Goal: Task Accomplishment & Management: Use online tool/utility

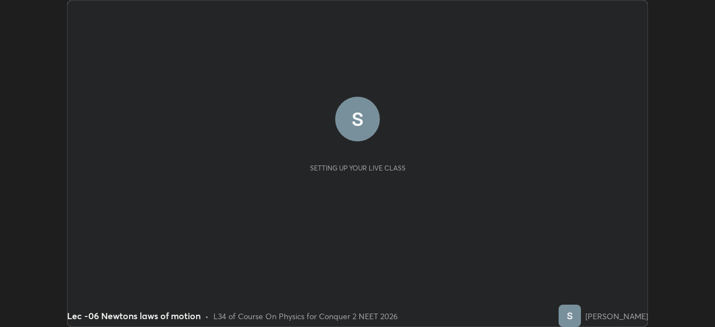
scroll to position [327, 714]
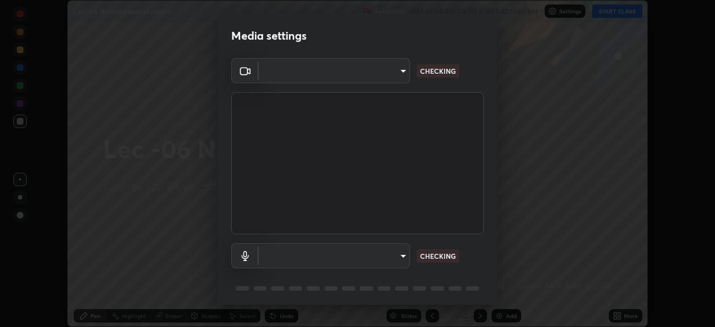
type input "bba66c41345857dcc9a6d4c580dc01eb5c8f13e357e582705132971b55534d29"
type input "ec6ec2dc0f2f3e030c25a31047b233f474420635a2a41b721e21e6901f136957"
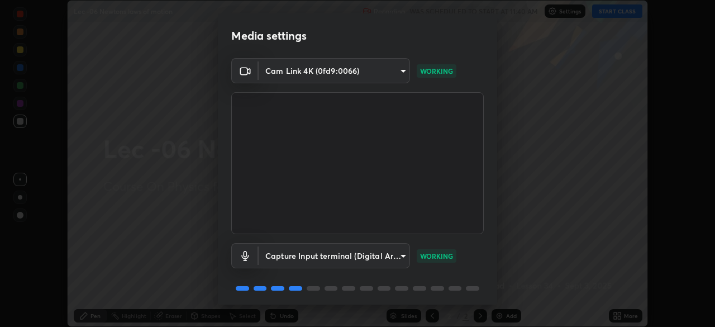
scroll to position [40, 0]
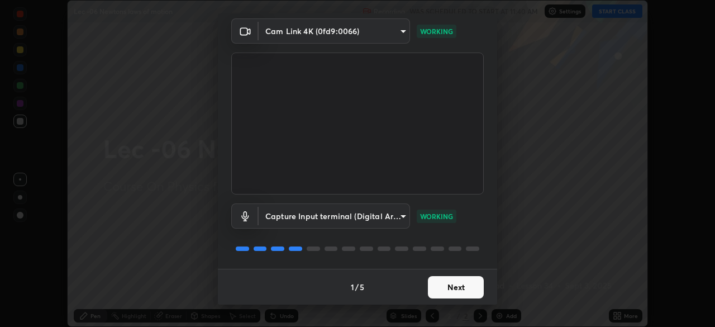
click at [448, 290] on button "Next" at bounding box center [456, 287] width 56 height 22
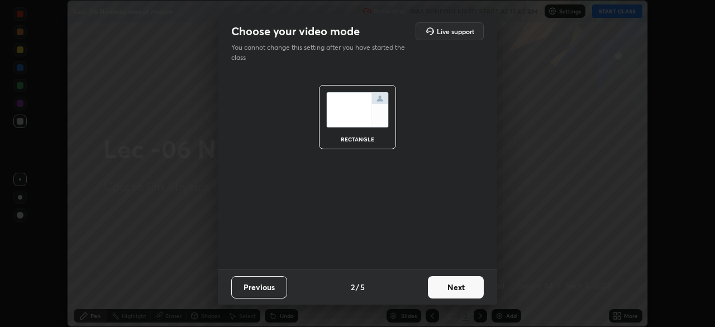
scroll to position [0, 0]
click at [452, 290] on button "Next" at bounding box center [456, 287] width 56 height 22
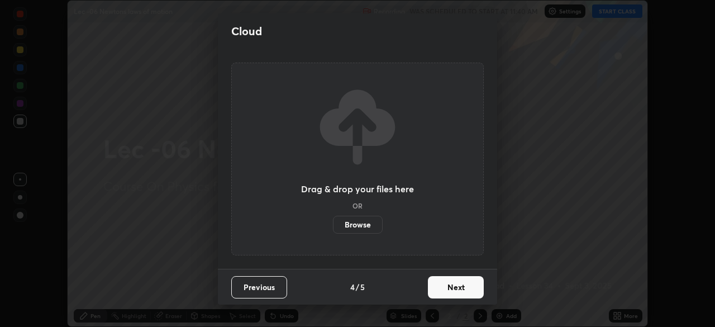
click at [454, 292] on button "Next" at bounding box center [456, 287] width 56 height 22
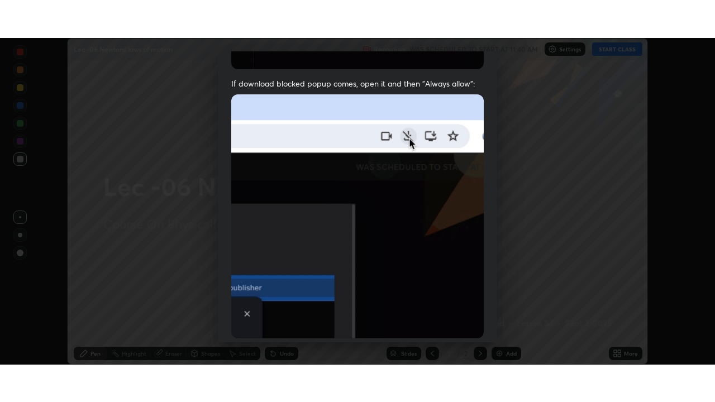
scroll to position [268, 0]
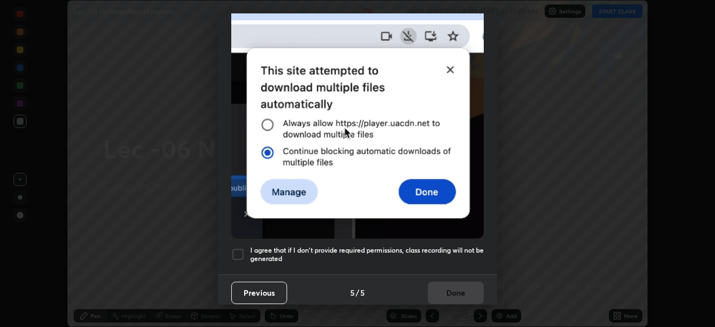
click at [237, 249] on div at bounding box center [237, 253] width 13 height 13
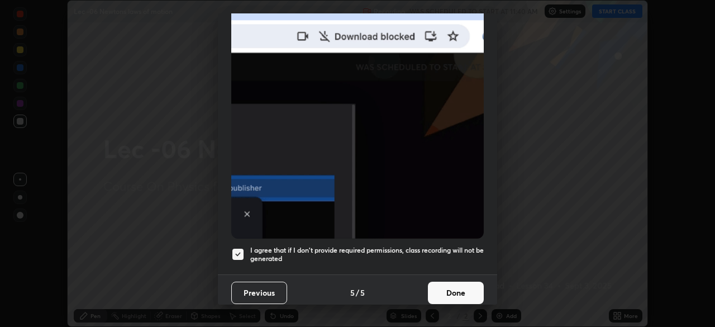
click at [449, 290] on button "Done" at bounding box center [456, 292] width 56 height 22
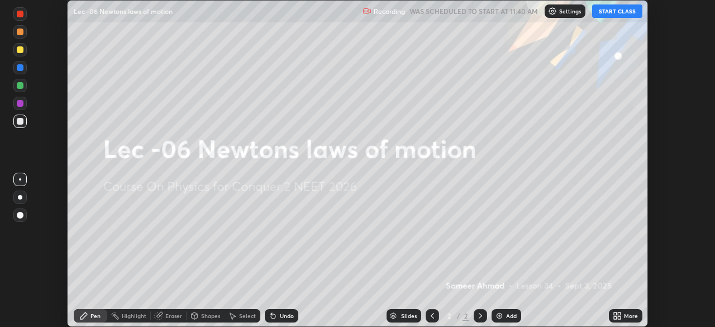
click at [613, 12] on button "START CLASS" at bounding box center [617, 10] width 50 height 13
click at [619, 317] on icon at bounding box center [619, 317] width 3 height 3
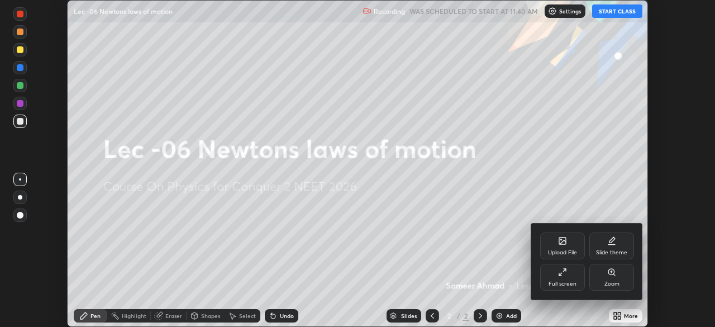
click at [559, 279] on div "Full screen" at bounding box center [562, 277] width 45 height 27
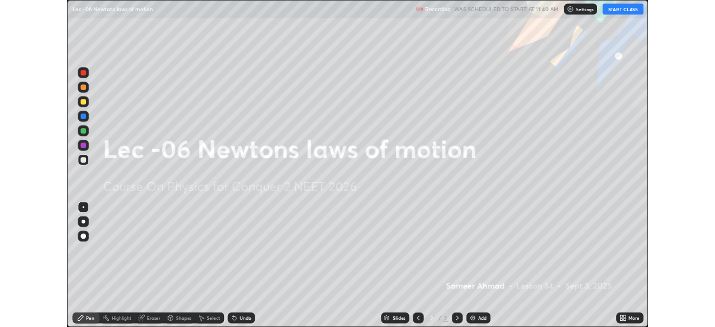
scroll to position [402, 715]
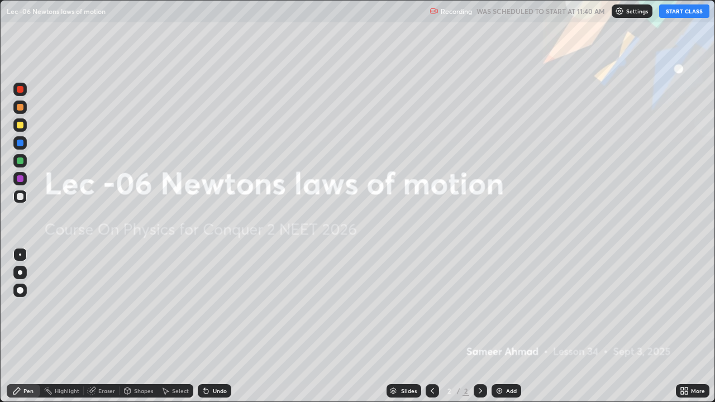
click at [503, 326] on div "Add" at bounding box center [506, 390] width 30 height 13
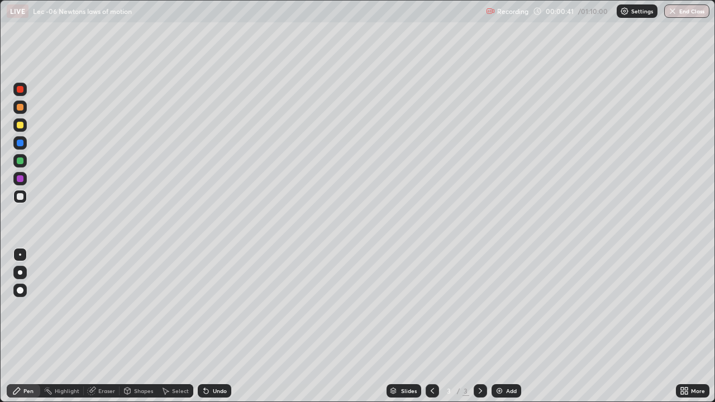
click at [213, 326] on div "Undo" at bounding box center [220, 391] width 14 height 6
click at [211, 326] on div "Undo" at bounding box center [215, 390] width 34 height 13
click at [510, 326] on div "Add" at bounding box center [511, 391] width 11 height 6
click at [509, 326] on div "Add" at bounding box center [511, 391] width 11 height 6
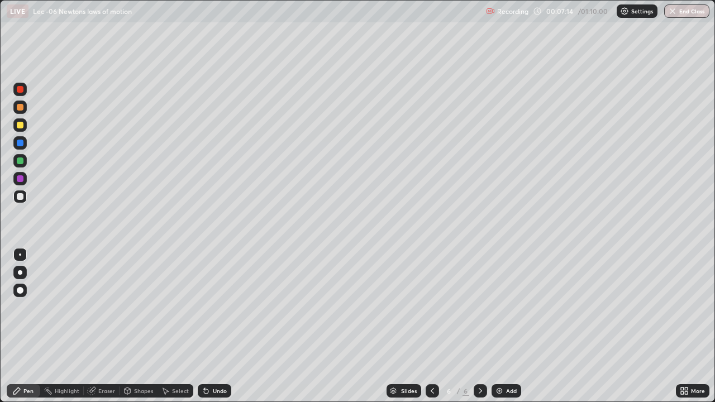
click at [510, 326] on div "Add" at bounding box center [511, 391] width 11 height 6
click at [106, 326] on div "Eraser" at bounding box center [102, 390] width 36 height 13
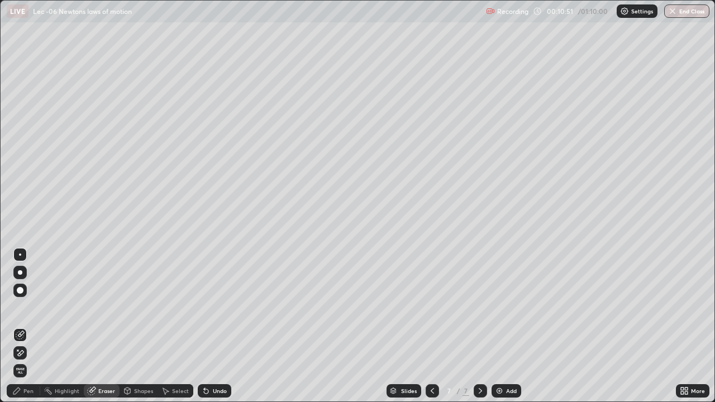
click at [23, 326] on div "Pen" at bounding box center [24, 390] width 34 height 13
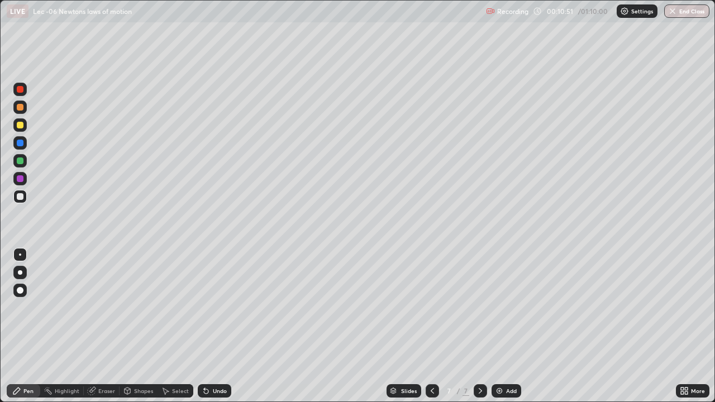
click at [22, 196] on div at bounding box center [20, 196] width 7 height 7
click at [429, 326] on icon at bounding box center [432, 390] width 9 height 9
click at [432, 326] on icon at bounding box center [432, 391] width 3 height 6
click at [480, 326] on icon at bounding box center [480, 390] width 9 height 9
click at [482, 326] on icon at bounding box center [480, 390] width 9 height 9
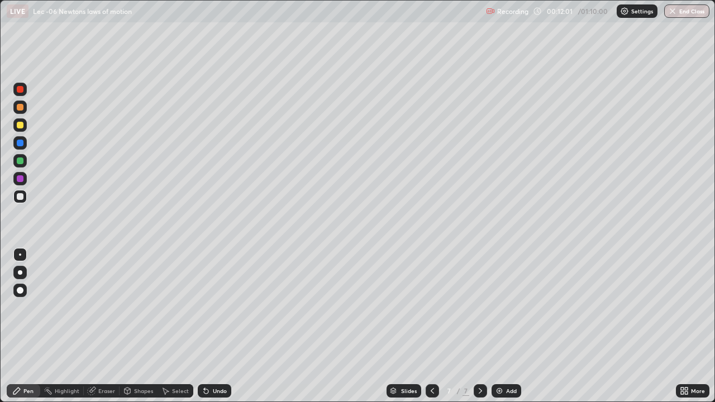
click at [480, 326] on icon at bounding box center [480, 390] width 9 height 9
click at [510, 326] on div "Add" at bounding box center [511, 391] width 11 height 6
click at [28, 326] on div "Pen" at bounding box center [28, 391] width 10 height 6
click at [177, 326] on div "Select" at bounding box center [175, 390] width 36 height 13
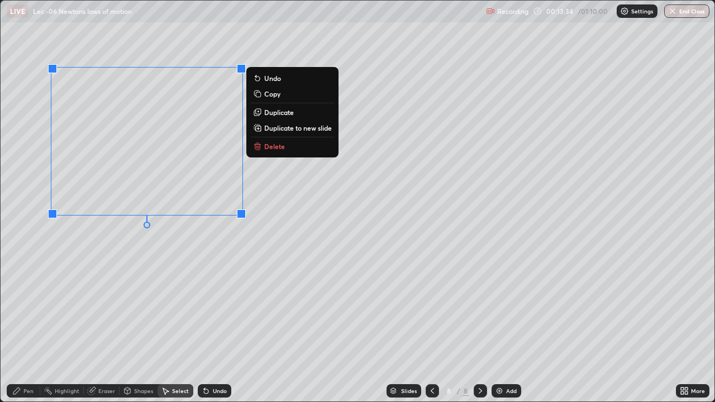
click at [126, 271] on div "0 ° Undo Copy Duplicate Duplicate to new slide Delete" at bounding box center [358, 201] width 714 height 401
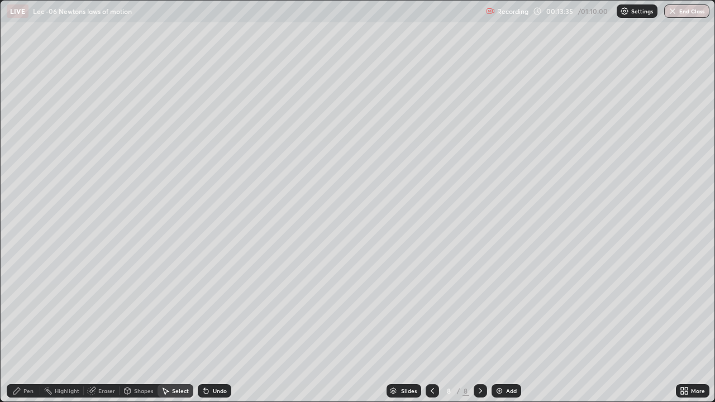
click at [25, 326] on div "Pen" at bounding box center [28, 391] width 10 height 6
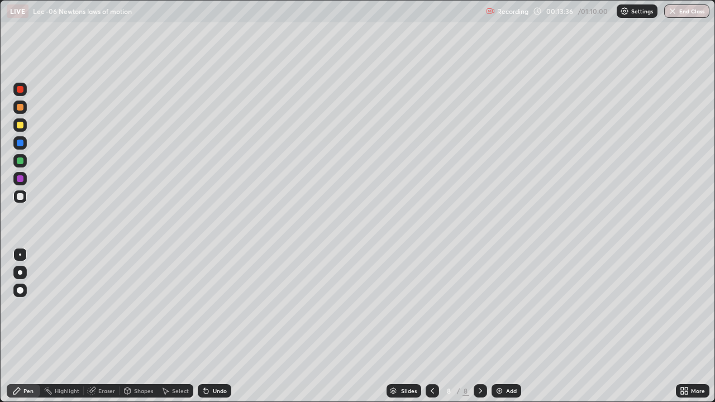
click at [22, 197] on div at bounding box center [20, 196] width 7 height 7
click at [213, 326] on div "Undo" at bounding box center [220, 391] width 14 height 6
click at [507, 326] on div "Add" at bounding box center [511, 391] width 11 height 6
click at [220, 326] on div "Undo" at bounding box center [220, 391] width 14 height 6
click at [226, 326] on div "Undo" at bounding box center [215, 390] width 34 height 13
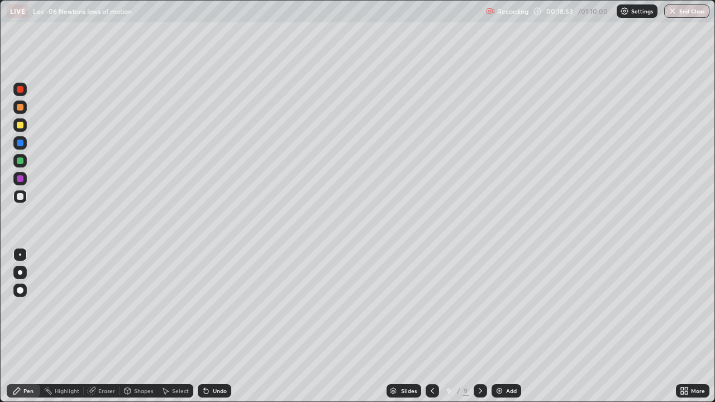
click at [218, 326] on div "Undo" at bounding box center [215, 390] width 34 height 13
click at [217, 326] on div "Undo" at bounding box center [215, 390] width 34 height 13
click at [96, 326] on icon at bounding box center [91, 390] width 9 height 9
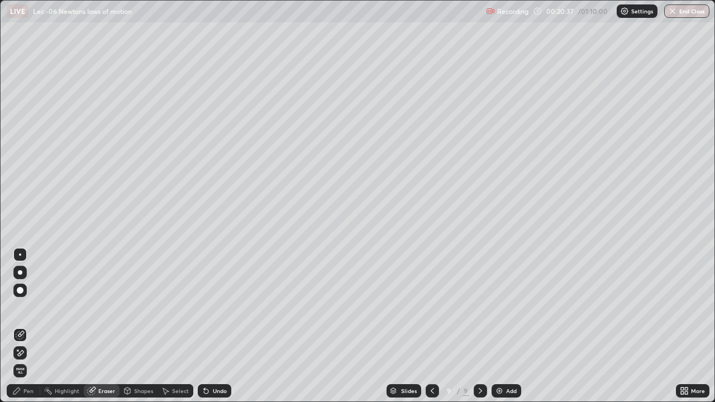
click at [19, 326] on div "Pen" at bounding box center [24, 390] width 34 height 13
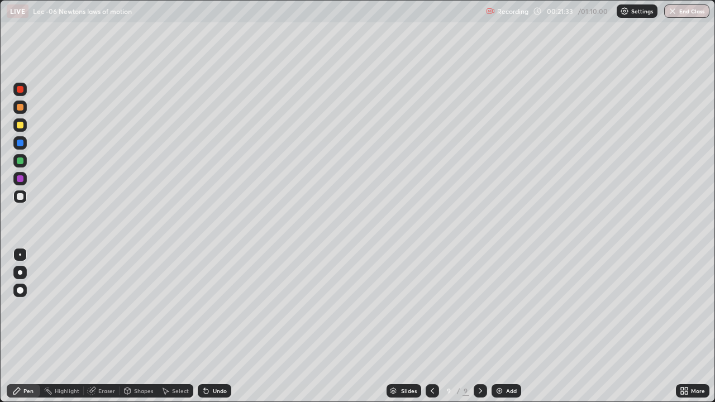
click at [504, 326] on div "Add" at bounding box center [506, 390] width 30 height 13
click at [217, 326] on div "Undo" at bounding box center [215, 390] width 34 height 13
click at [214, 326] on div "Undo" at bounding box center [215, 390] width 34 height 13
click at [431, 326] on icon at bounding box center [431, 390] width 9 height 9
click at [428, 326] on div at bounding box center [431, 390] width 13 height 13
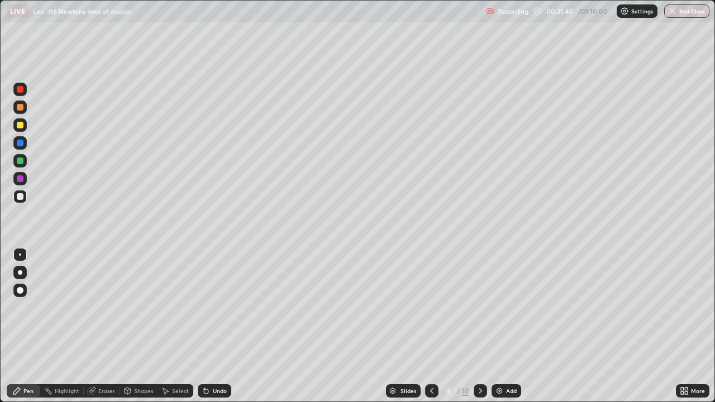
click at [173, 326] on div "Select" at bounding box center [180, 391] width 17 height 6
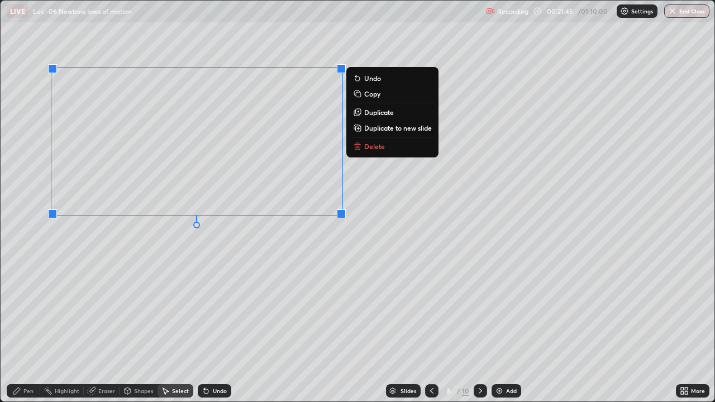
click at [369, 93] on p "Copy" at bounding box center [372, 93] width 16 height 9
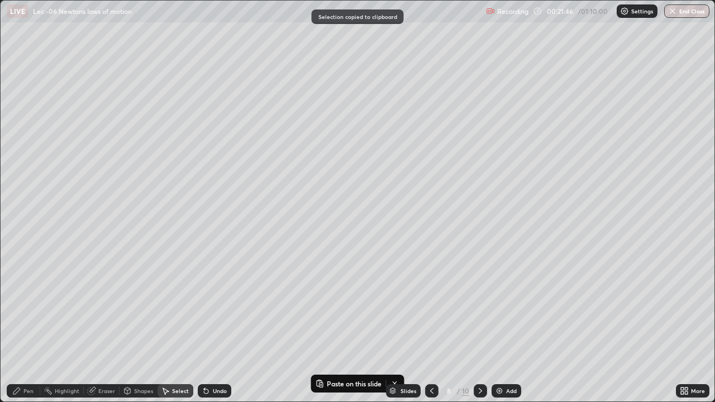
click at [479, 326] on icon at bounding box center [480, 390] width 9 height 9
click at [484, 326] on div at bounding box center [480, 390] width 13 height 13
click at [479, 326] on icon at bounding box center [480, 390] width 9 height 9
click at [87, 52] on div "0 ° Undo Copy Paste here Duplicate Duplicate to new slide Delete" at bounding box center [358, 201] width 714 height 401
click at [112, 54] on div "0 ° Undo Copy Paste here Duplicate Duplicate to new slide Delete" at bounding box center [358, 201] width 714 height 401
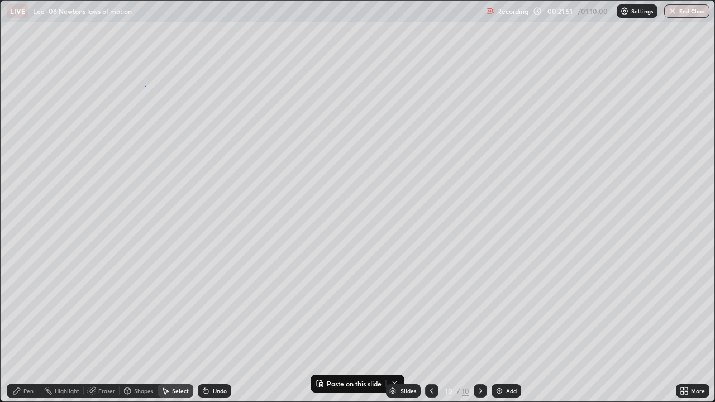
click at [145, 84] on div "0 ° Undo Copy Paste here Duplicate Duplicate to new slide Delete" at bounding box center [358, 201] width 714 height 401
click at [187, 154] on p "Paste here" at bounding box center [199, 152] width 33 height 9
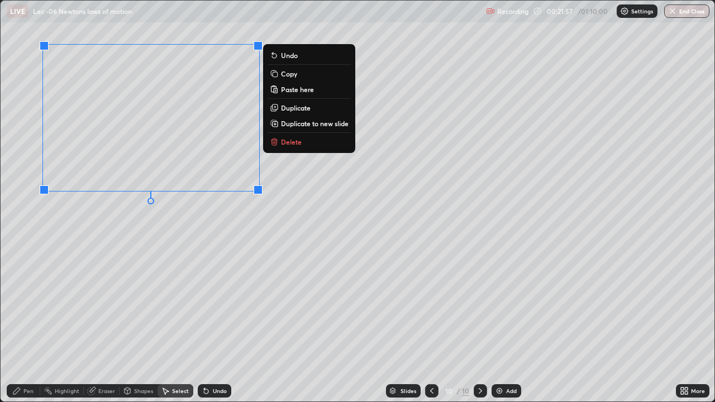
click at [204, 240] on div "0 ° Undo Copy Paste here Duplicate Duplicate to new slide Delete" at bounding box center [358, 201] width 714 height 401
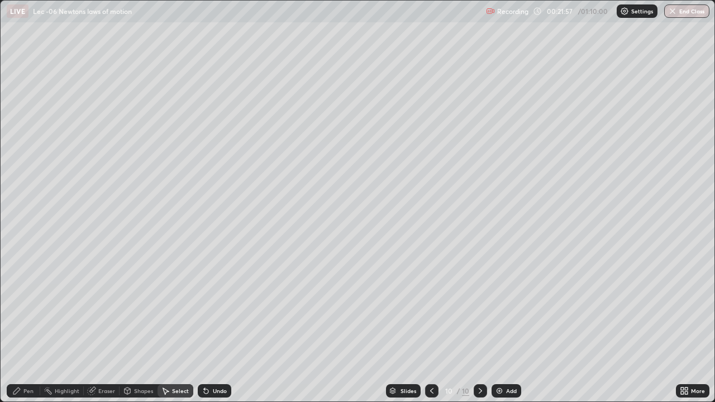
click at [25, 326] on div "Pen" at bounding box center [28, 391] width 10 height 6
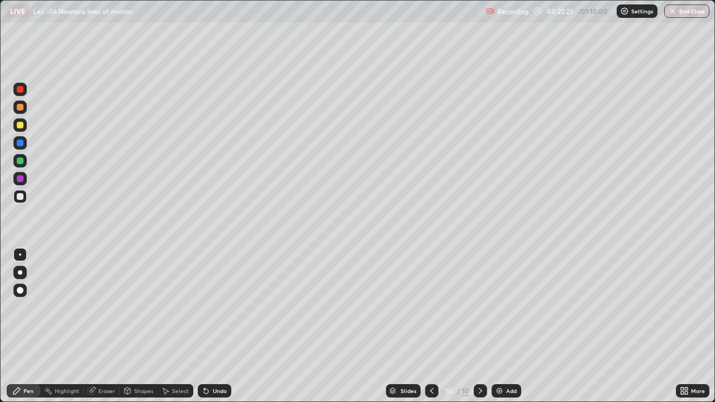
click at [103, 326] on div "Eraser" at bounding box center [106, 391] width 17 height 6
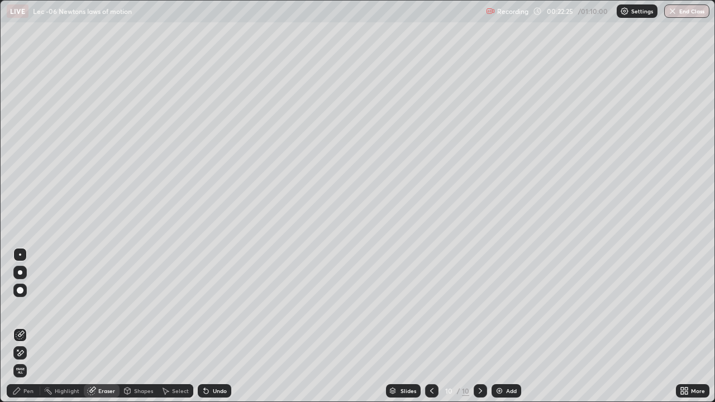
click at [20, 326] on icon at bounding box center [16, 391] width 7 height 7
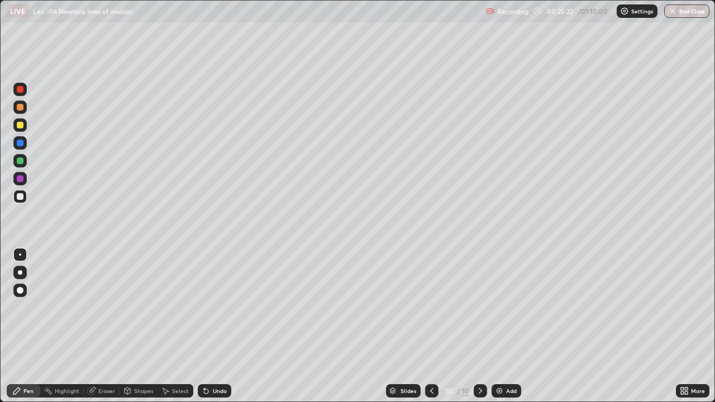
click at [504, 326] on div "Add" at bounding box center [506, 390] width 30 height 13
click at [215, 326] on div "Undo" at bounding box center [220, 391] width 14 height 6
click at [209, 326] on div "Undo" at bounding box center [215, 390] width 34 height 13
click at [213, 326] on div "Undo" at bounding box center [215, 390] width 34 height 13
click at [210, 326] on div "Undo" at bounding box center [215, 390] width 34 height 13
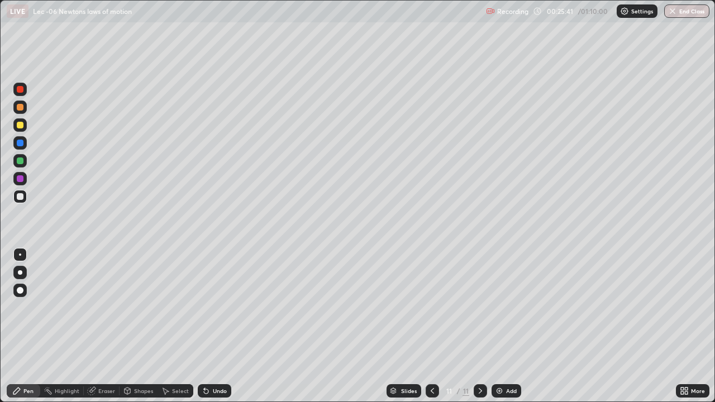
click at [107, 326] on div "Eraser" at bounding box center [106, 391] width 17 height 6
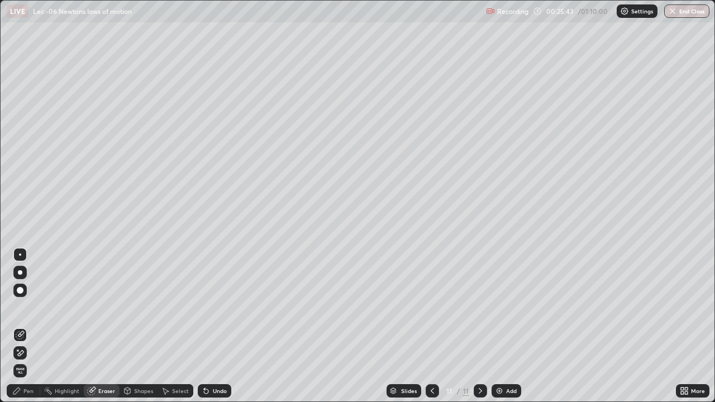
click at [26, 326] on div "Pen" at bounding box center [28, 391] width 10 height 6
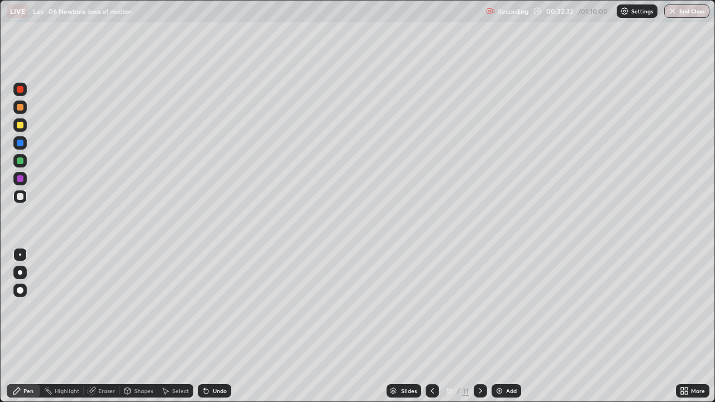
click at [181, 326] on div "Select" at bounding box center [180, 391] width 17 height 6
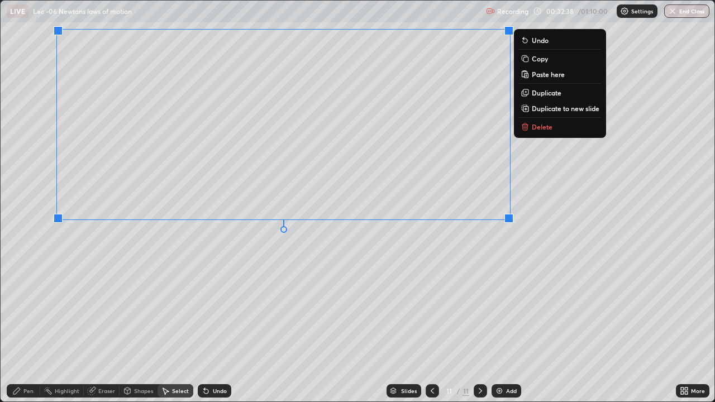
click at [545, 111] on p "Duplicate to new slide" at bounding box center [566, 108] width 68 height 9
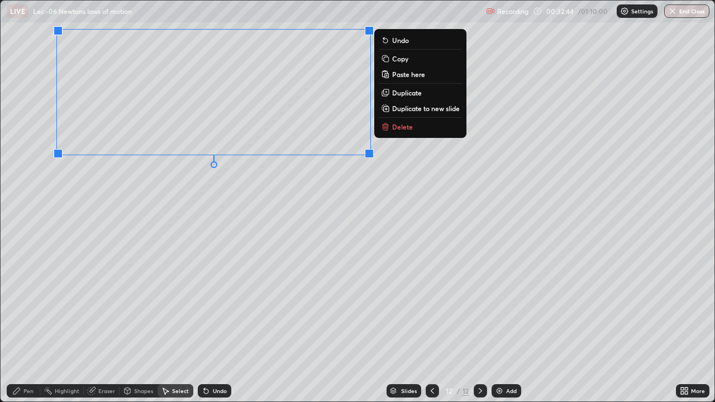
click at [97, 326] on div "Eraser" at bounding box center [102, 390] width 36 height 13
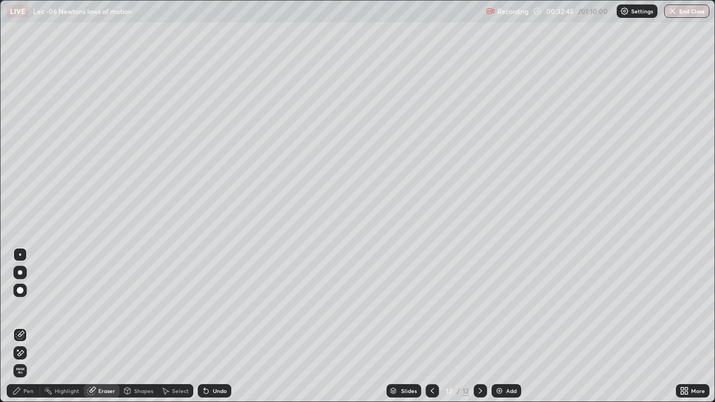
click at [18, 326] on icon at bounding box center [16, 390] width 9 height 9
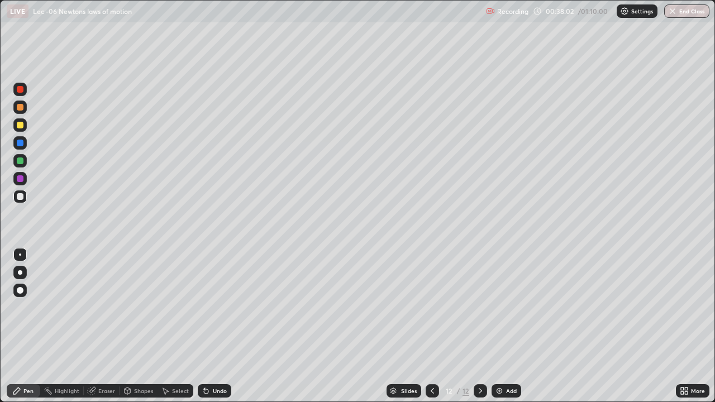
click at [507, 326] on div "Add" at bounding box center [511, 391] width 11 height 6
click at [220, 326] on div "Undo" at bounding box center [220, 391] width 14 height 6
click at [176, 326] on div "Select" at bounding box center [180, 391] width 17 height 6
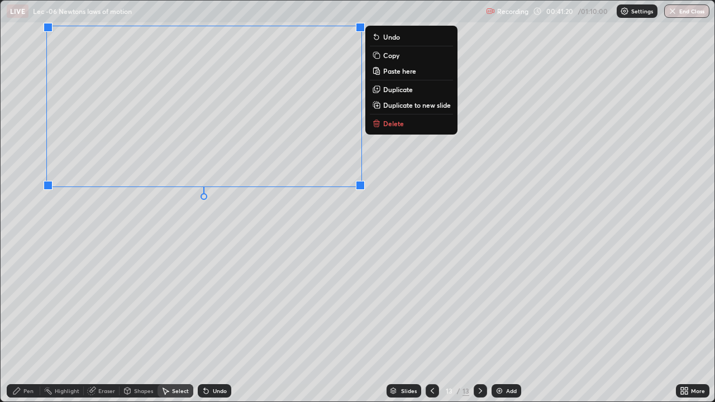
click at [397, 103] on p "Duplicate to new slide" at bounding box center [417, 105] width 68 height 9
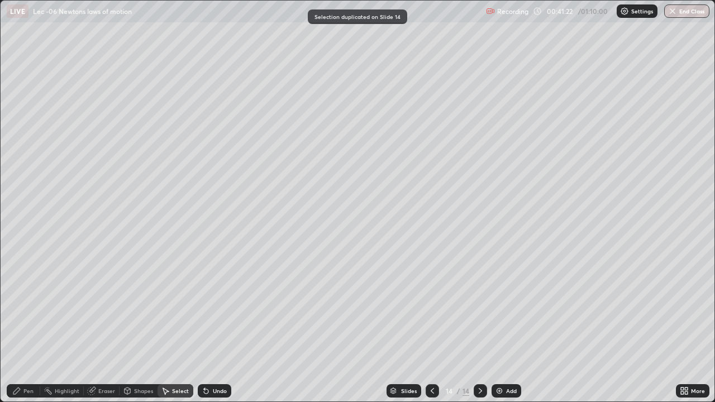
click at [98, 326] on div "Eraser" at bounding box center [106, 391] width 17 height 6
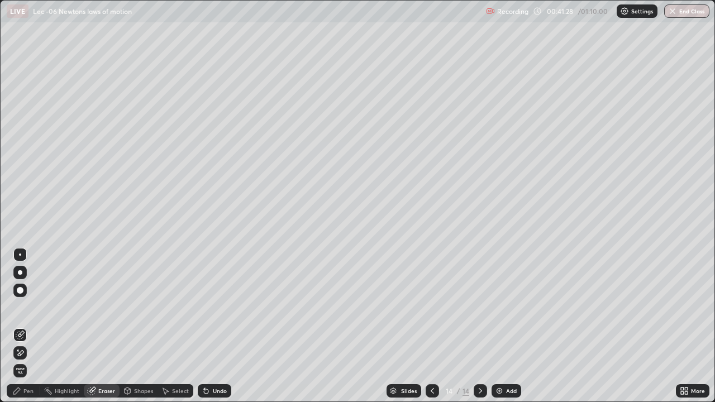
click at [25, 326] on div "Pen" at bounding box center [28, 391] width 10 height 6
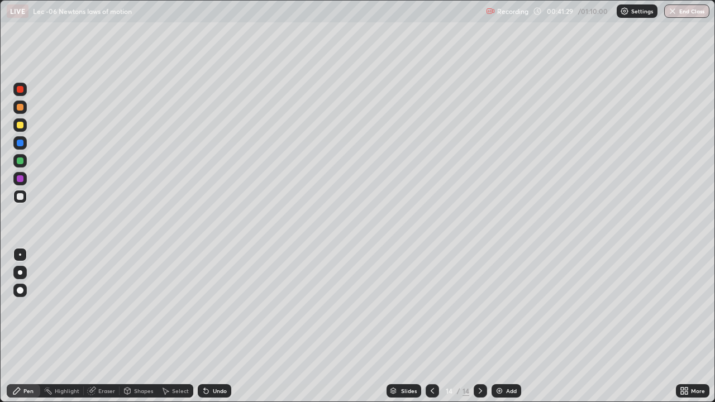
click at [19, 196] on div at bounding box center [20, 196] width 7 height 7
click at [213, 326] on div "Undo" at bounding box center [220, 391] width 14 height 6
click at [22, 159] on div at bounding box center [20, 160] width 7 height 7
click at [27, 326] on div "Pen" at bounding box center [24, 390] width 34 height 13
click at [22, 197] on div at bounding box center [20, 196] width 7 height 7
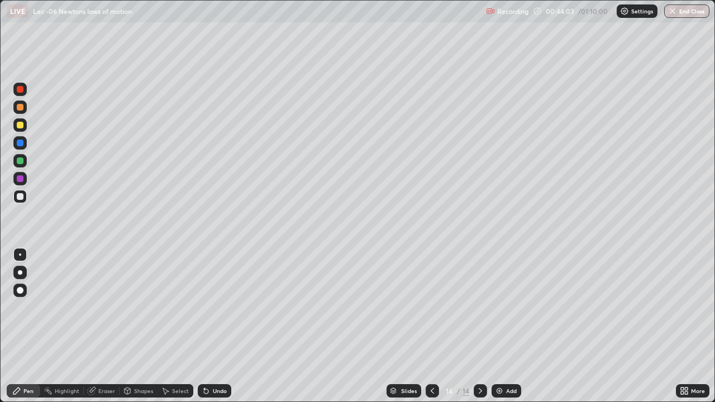
click at [209, 326] on div "Undo" at bounding box center [215, 390] width 34 height 13
click at [509, 326] on div "Add" at bounding box center [506, 390] width 30 height 13
click at [213, 326] on div "Undo" at bounding box center [220, 391] width 14 height 6
click at [431, 326] on icon at bounding box center [432, 390] width 9 height 9
click at [478, 326] on icon at bounding box center [480, 390] width 9 height 9
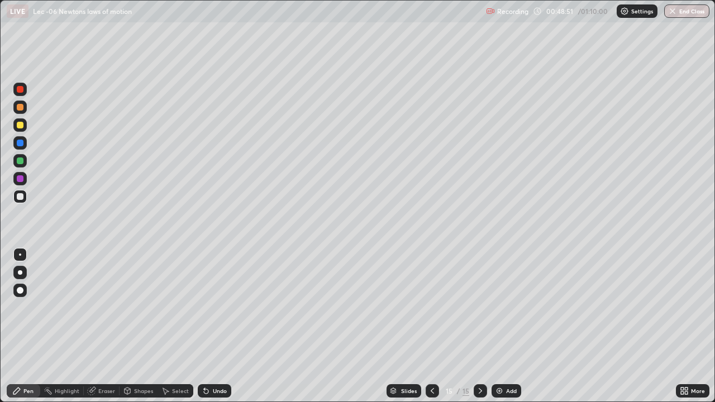
click at [22, 161] on div at bounding box center [20, 160] width 7 height 7
click at [506, 326] on div "Add" at bounding box center [511, 391] width 11 height 6
click at [19, 195] on div at bounding box center [20, 196] width 7 height 7
click at [20, 195] on div at bounding box center [20, 196] width 7 height 7
click at [214, 326] on div "Undo" at bounding box center [220, 391] width 14 height 6
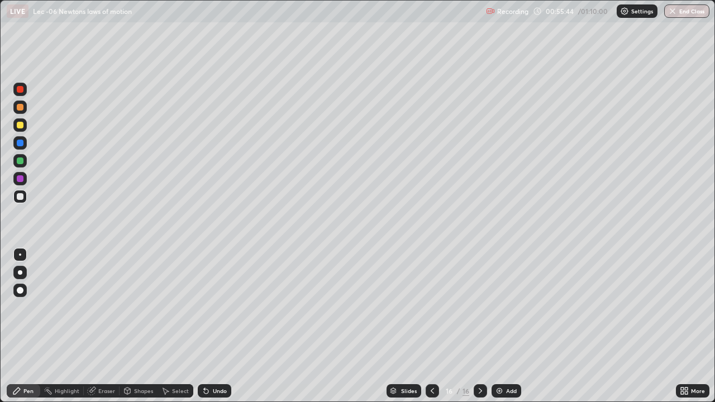
click at [211, 326] on div "Undo" at bounding box center [215, 390] width 34 height 13
click at [103, 326] on div "Eraser" at bounding box center [102, 390] width 36 height 13
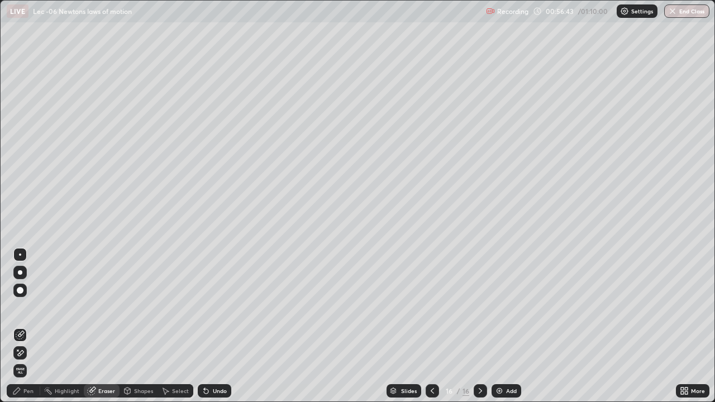
click at [26, 326] on div "Pen" at bounding box center [28, 391] width 10 height 6
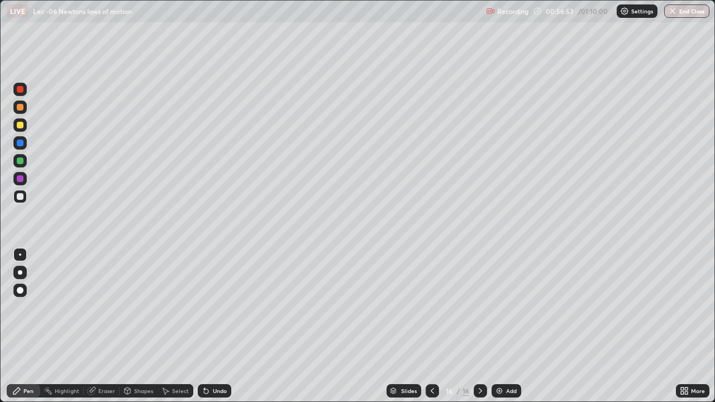
click at [182, 326] on div "Select" at bounding box center [180, 391] width 17 height 6
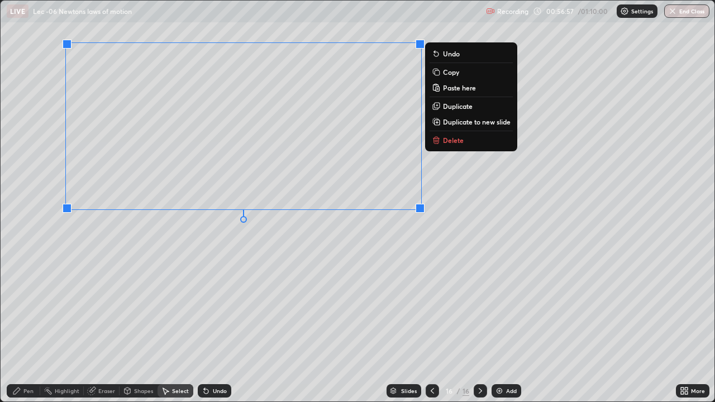
click at [456, 123] on p "Duplicate to new slide" at bounding box center [477, 121] width 68 height 9
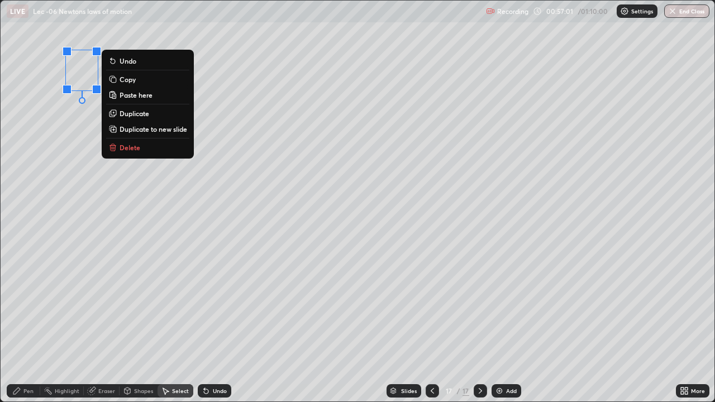
click at [135, 147] on p "Delete" at bounding box center [130, 147] width 21 height 9
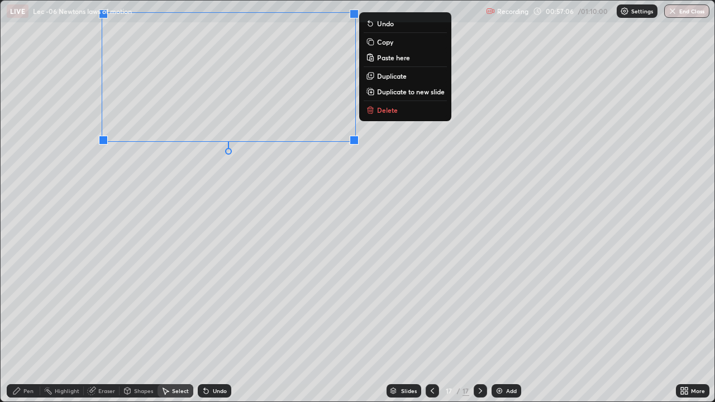
click at [23, 326] on div "Pen" at bounding box center [28, 391] width 10 height 6
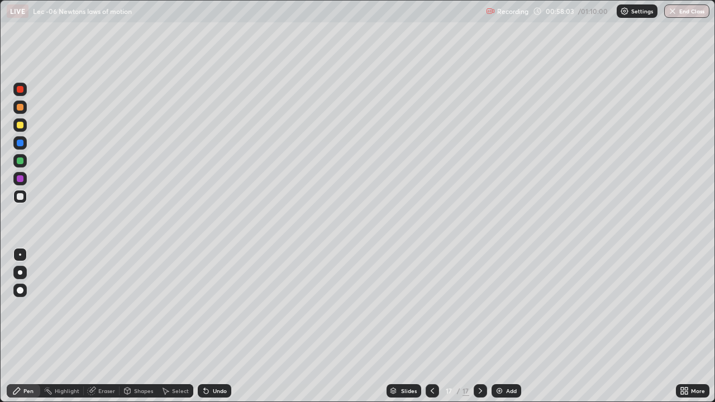
click at [25, 326] on div "Pen" at bounding box center [24, 390] width 34 height 13
click at [21, 161] on div at bounding box center [20, 160] width 7 height 7
click at [103, 326] on div "Eraser" at bounding box center [106, 391] width 17 height 6
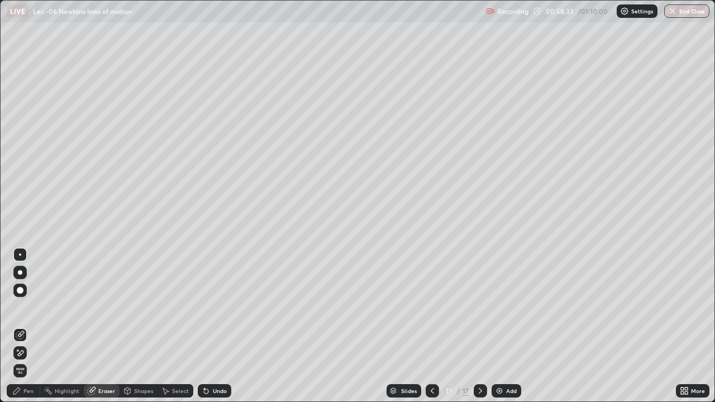
click at [218, 326] on div "Undo" at bounding box center [215, 390] width 34 height 13
click at [23, 326] on div "Pen" at bounding box center [24, 390] width 34 height 13
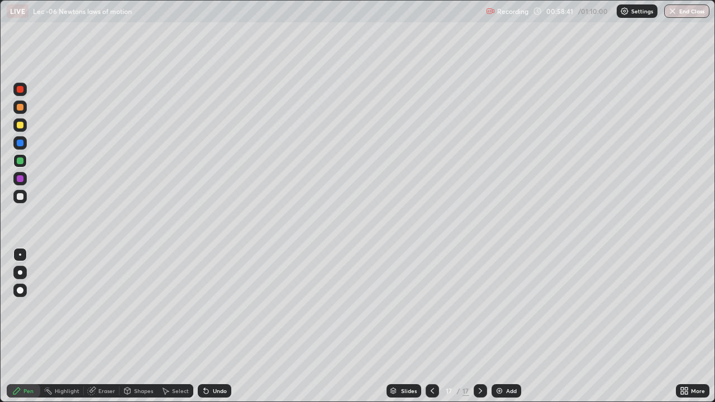
click at [214, 326] on div "Undo" at bounding box center [220, 391] width 14 height 6
click at [216, 326] on div "Undo" at bounding box center [220, 391] width 14 height 6
click at [217, 326] on div "Undo" at bounding box center [220, 391] width 14 height 6
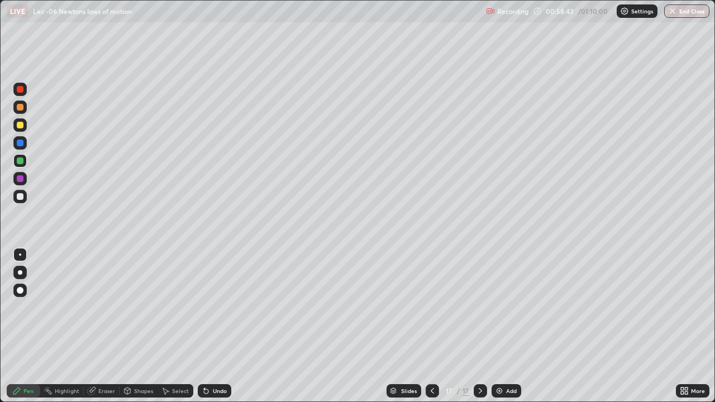
click at [105, 326] on div "Eraser" at bounding box center [102, 390] width 36 height 13
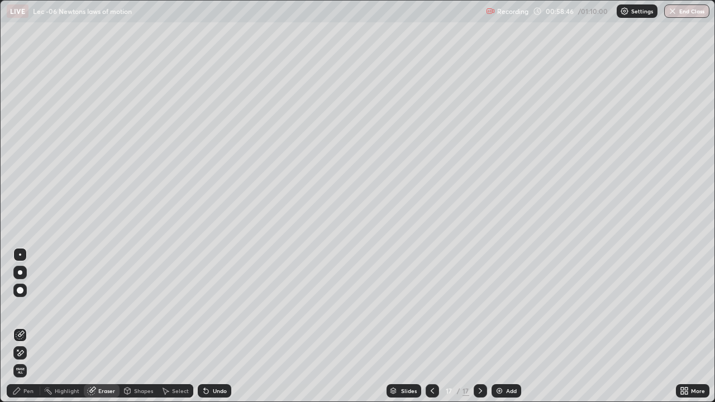
click at [22, 326] on div "Pen" at bounding box center [24, 390] width 34 height 13
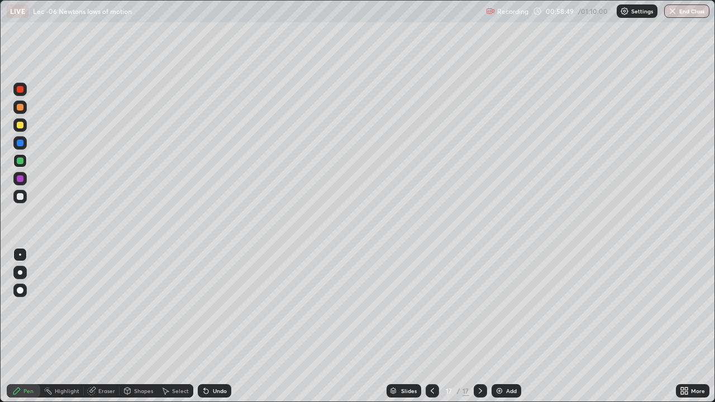
click at [212, 326] on div "Undo" at bounding box center [215, 390] width 34 height 13
click at [204, 326] on icon at bounding box center [206, 391] width 4 height 4
click at [511, 326] on div "Add" at bounding box center [511, 391] width 11 height 6
click at [18, 194] on div at bounding box center [20, 196] width 7 height 7
click at [431, 326] on icon at bounding box center [432, 390] width 9 height 9
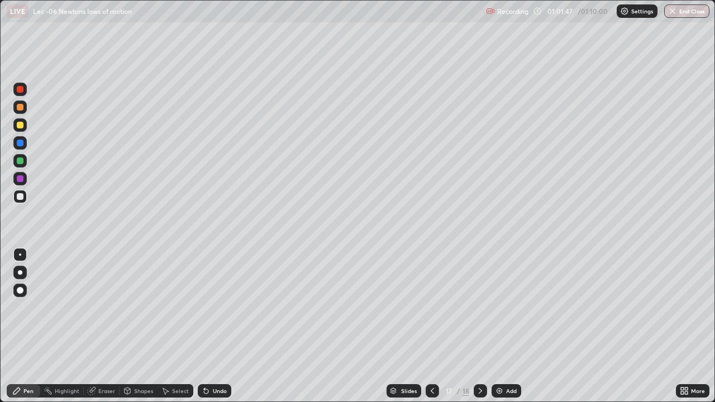
click at [479, 326] on icon at bounding box center [480, 390] width 9 height 9
click at [433, 326] on icon at bounding box center [432, 390] width 9 height 9
click at [479, 326] on icon at bounding box center [480, 390] width 9 height 9
click at [18, 161] on div at bounding box center [20, 160] width 7 height 7
click at [22, 196] on div at bounding box center [20, 196] width 7 height 7
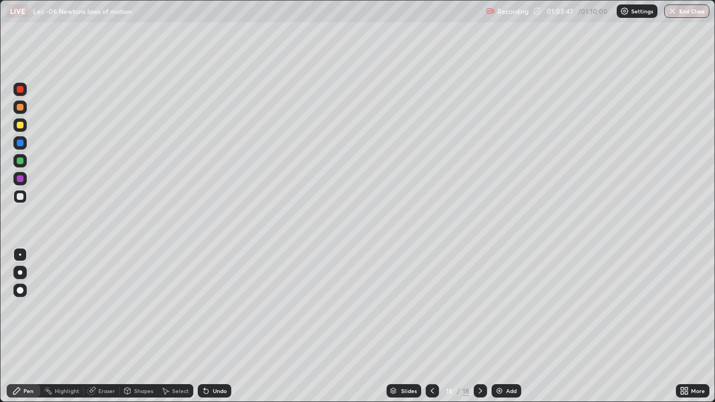
click at [215, 326] on div "Undo" at bounding box center [220, 391] width 14 height 6
click at [214, 326] on div "Undo" at bounding box center [220, 391] width 14 height 6
click at [213, 326] on div "Undo" at bounding box center [220, 391] width 14 height 6
click at [214, 326] on div "Undo" at bounding box center [220, 391] width 14 height 6
click at [213, 326] on div "Undo" at bounding box center [220, 391] width 14 height 6
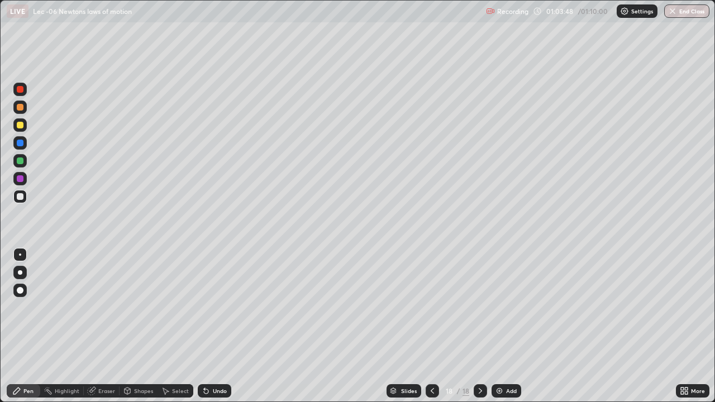
click at [213, 326] on div "Undo" at bounding box center [220, 391] width 14 height 6
click at [212, 326] on div "Undo" at bounding box center [215, 390] width 34 height 13
click at [211, 326] on div "Undo" at bounding box center [215, 390] width 34 height 13
click at [210, 326] on div "Undo" at bounding box center [215, 390] width 34 height 13
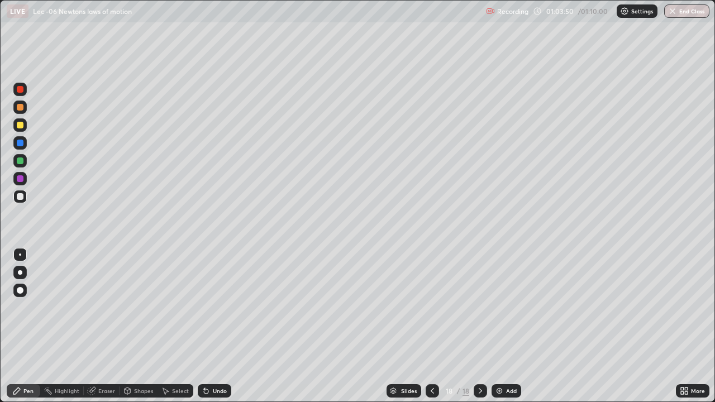
click at [209, 326] on div "Undo" at bounding box center [215, 390] width 34 height 13
click at [204, 326] on icon at bounding box center [206, 391] width 4 height 4
click at [506, 326] on div "Add" at bounding box center [511, 391] width 11 height 6
click at [178, 326] on div "Select" at bounding box center [180, 391] width 17 height 6
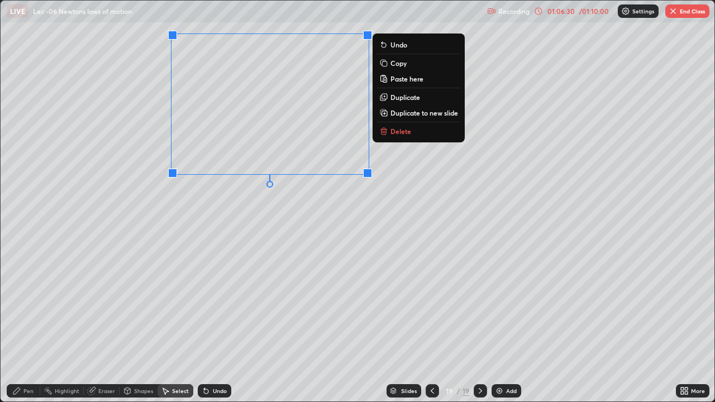
click at [417, 112] on p "Duplicate to new slide" at bounding box center [424, 112] width 68 height 9
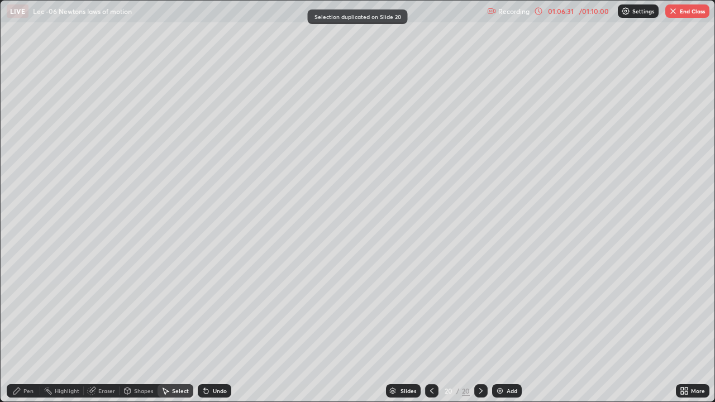
click at [19, 326] on icon at bounding box center [16, 390] width 9 height 9
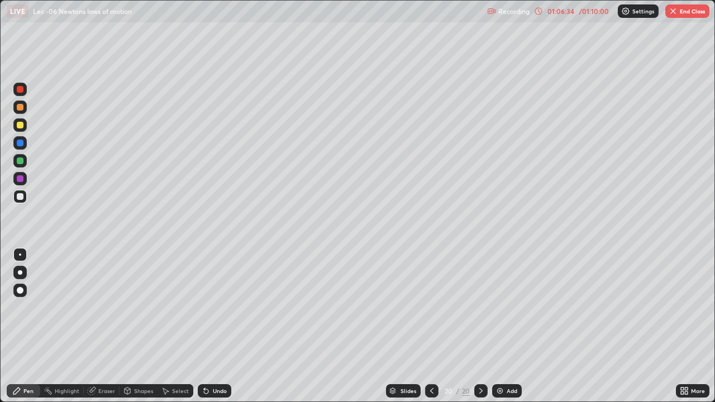
click at [102, 326] on div "Eraser" at bounding box center [106, 391] width 17 height 6
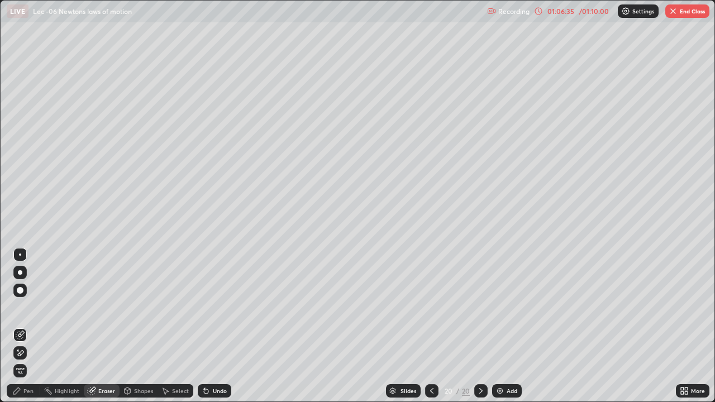
click at [15, 326] on icon at bounding box center [16, 390] width 9 height 9
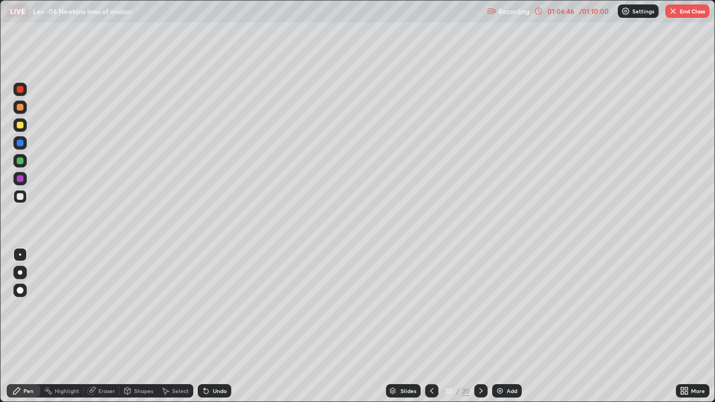
click at [213, 326] on div "Undo" at bounding box center [220, 391] width 14 height 6
click at [216, 326] on div "Undo" at bounding box center [220, 391] width 14 height 6
click at [216, 326] on div "Undo" at bounding box center [215, 390] width 34 height 13
click at [221, 326] on div "Undo" at bounding box center [215, 390] width 34 height 13
click at [170, 326] on div "Select" at bounding box center [175, 390] width 36 height 13
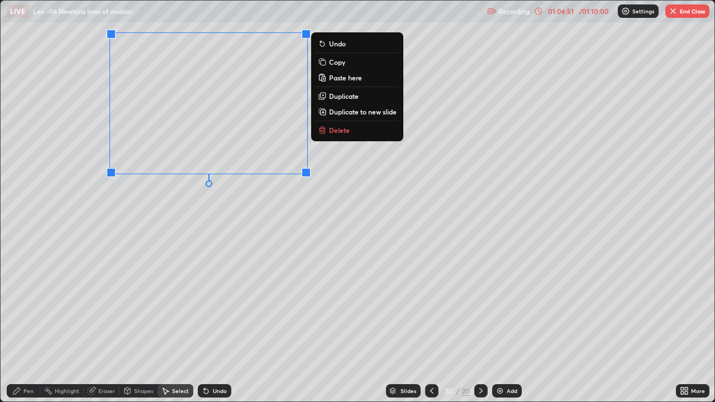
click at [22, 326] on div "Pen" at bounding box center [24, 390] width 34 height 13
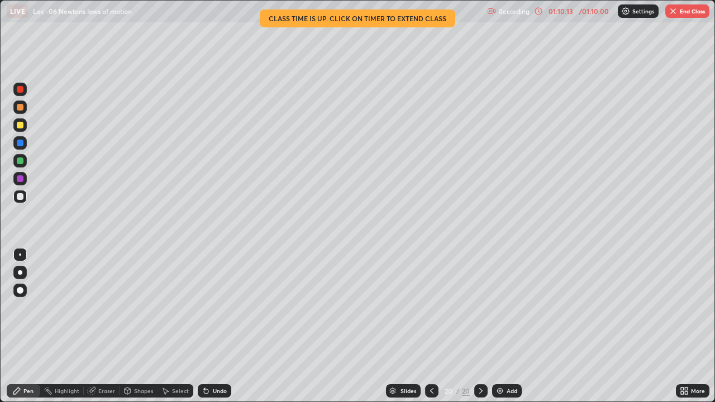
click at [689, 10] on button "End Class" at bounding box center [687, 10] width 44 height 13
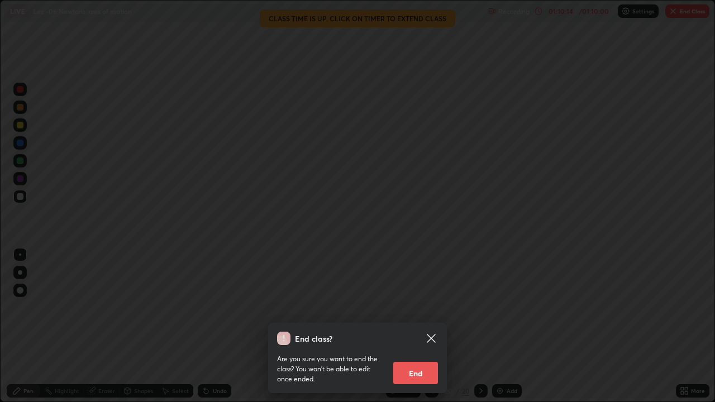
click at [422, 326] on button "End" at bounding box center [415, 373] width 45 height 22
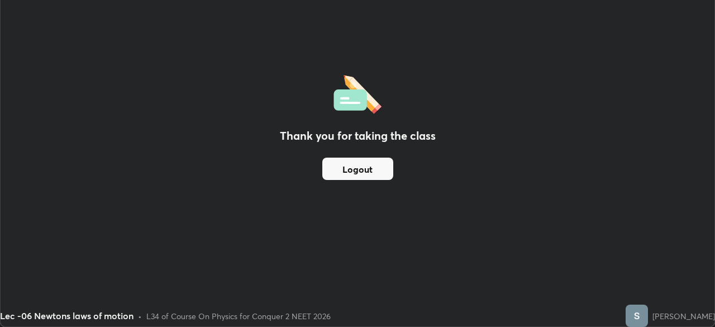
scroll to position [55524, 55136]
